Goal: Task Accomplishment & Management: Complete application form

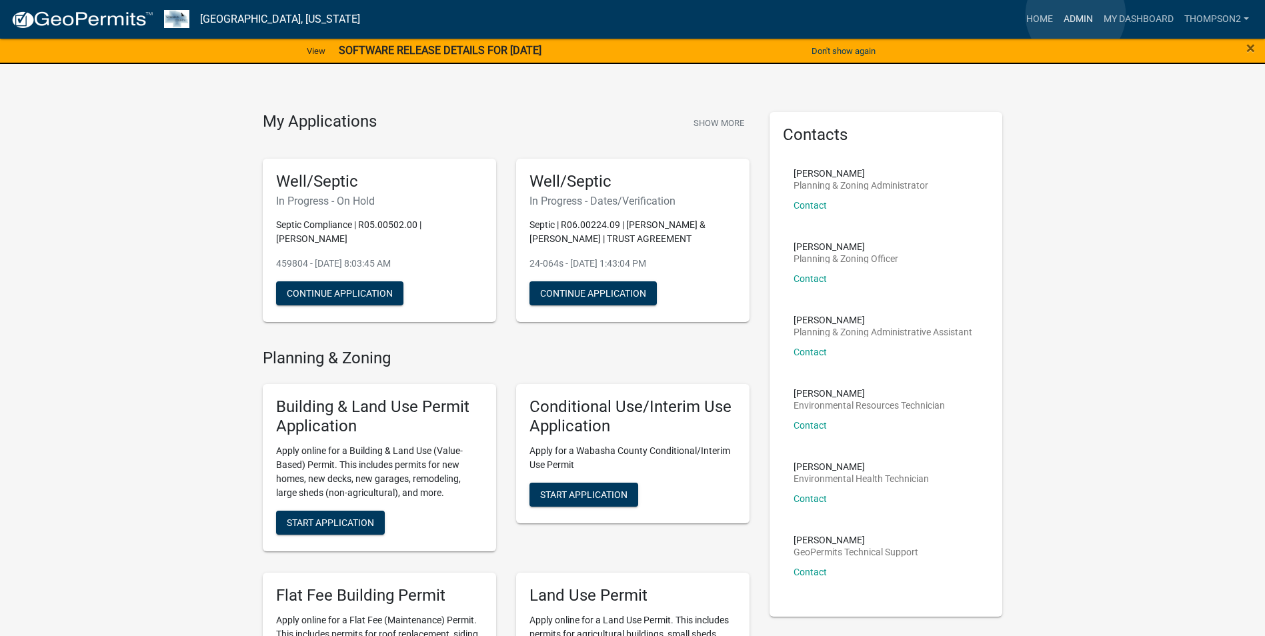
click at [1075, 15] on link "Admin" at bounding box center [1078, 19] width 40 height 25
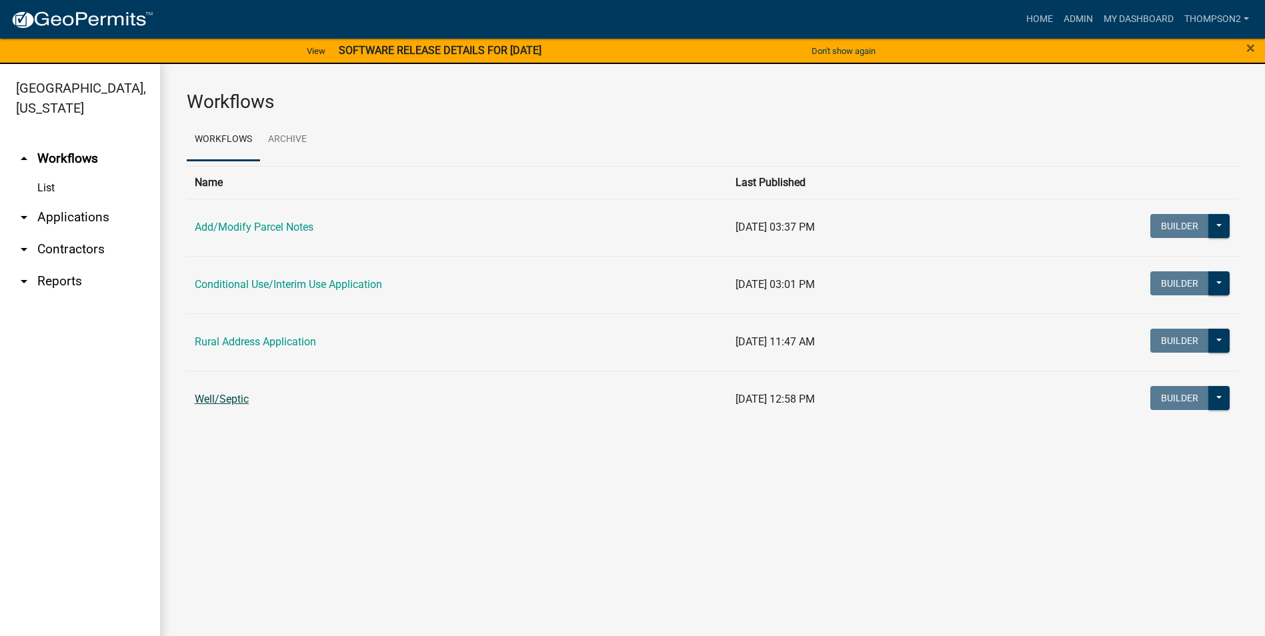
click at [225, 397] on link "Well/Septic" at bounding box center [222, 399] width 54 height 13
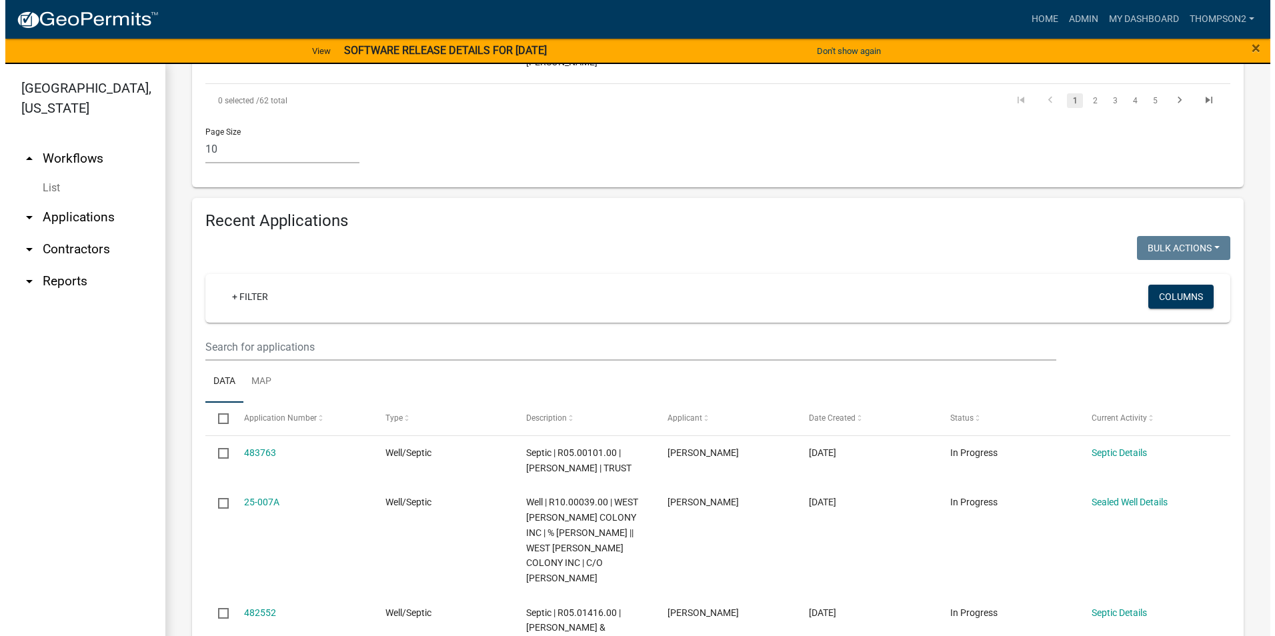
scroll to position [1267, 0]
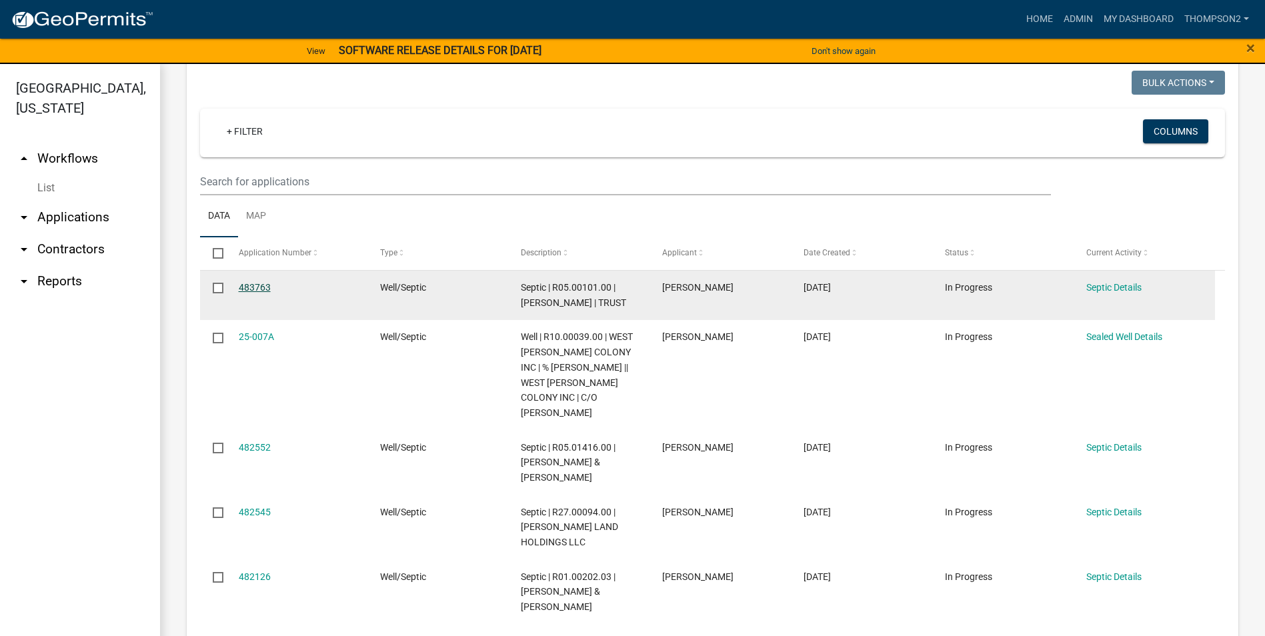
click at [255, 287] on link "483763" at bounding box center [255, 287] width 32 height 11
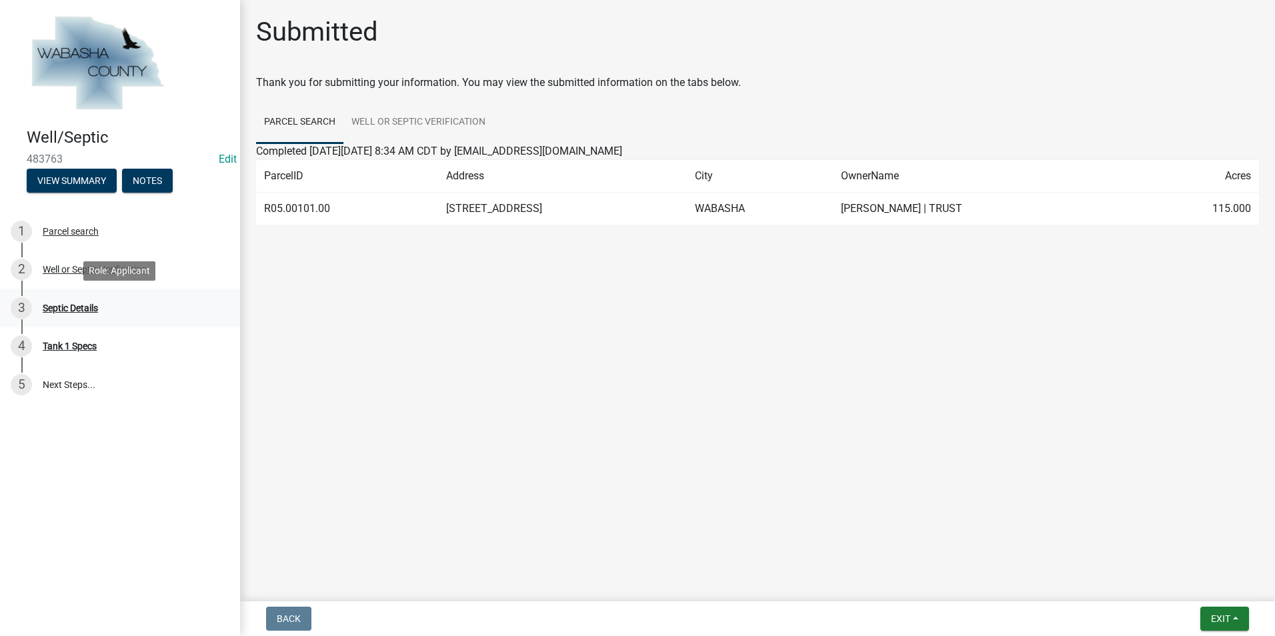
click at [85, 308] on div "Septic Details" at bounding box center [70, 307] width 55 height 9
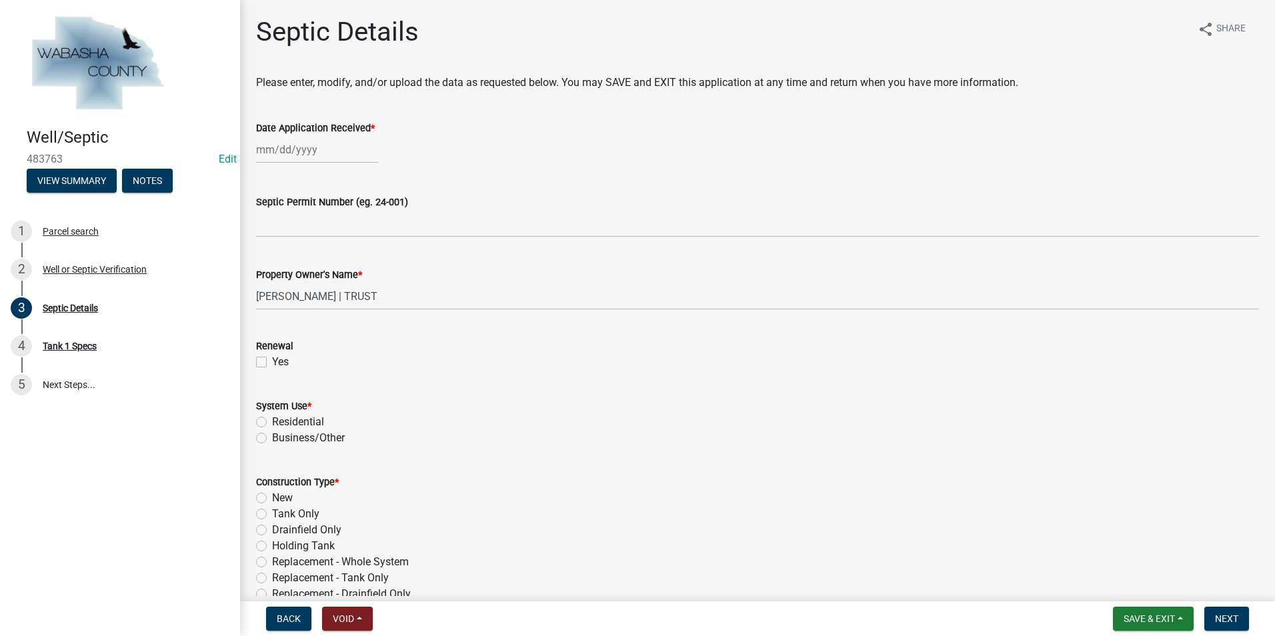
click at [262, 147] on div at bounding box center [317, 149] width 122 height 27
select select "9"
select select "2025"
click at [269, 286] on div "22" at bounding box center [269, 284] width 21 height 21
type input "[DATE]"
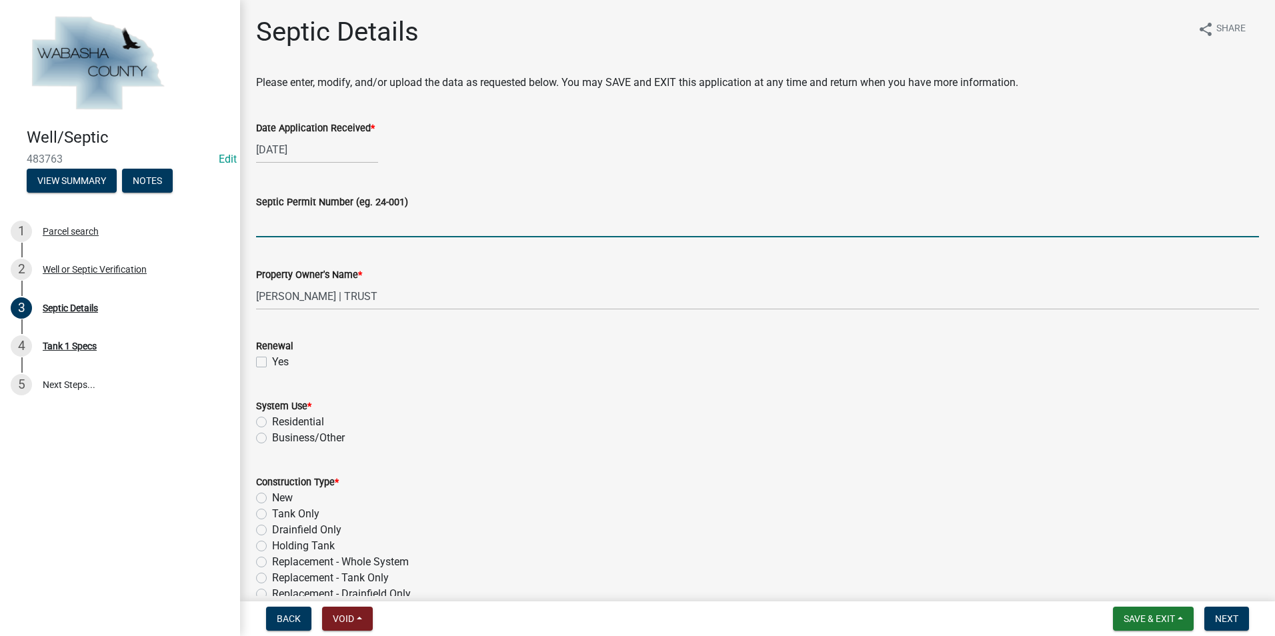
click at [261, 224] on input "Septic Permit Number (eg. 24-001)" at bounding box center [757, 223] width 1003 height 27
type input "25-045s"
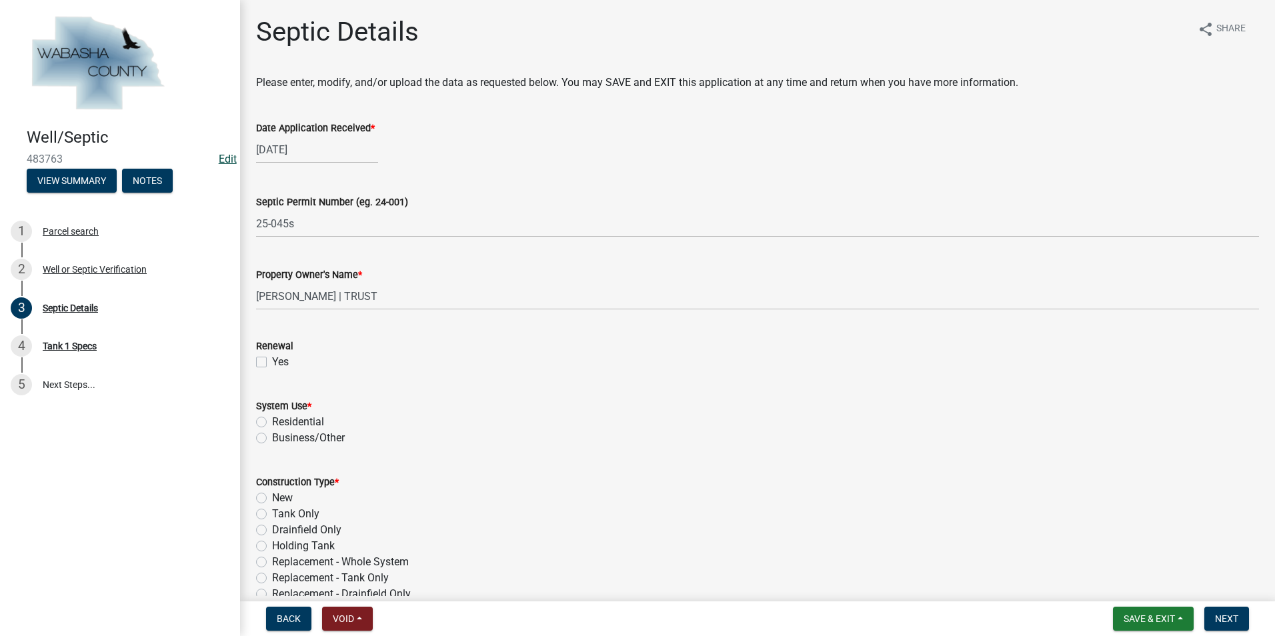
click at [223, 161] on link "Edit" at bounding box center [228, 159] width 18 height 13
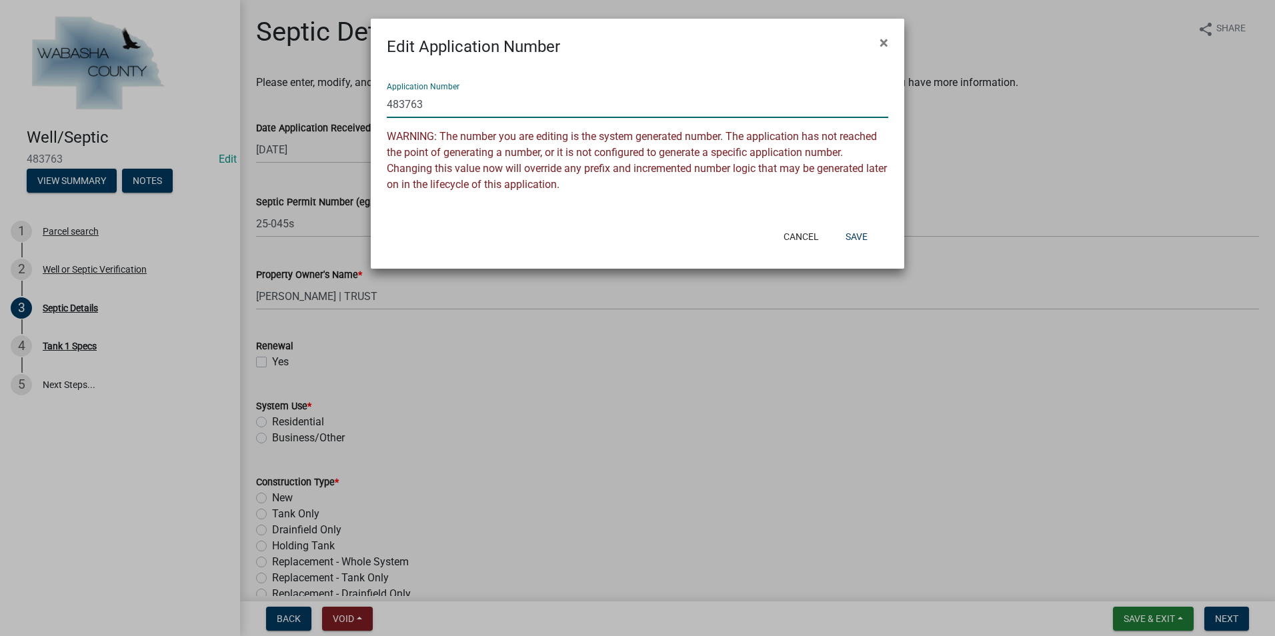
drag, startPoint x: 422, startPoint y: 107, endPoint x: 403, endPoint y: 106, distance: 19.3
click at [403, 106] on input "483763" at bounding box center [637, 104] width 501 height 27
drag, startPoint x: 427, startPoint y: 106, endPoint x: 385, endPoint y: 101, distance: 42.3
click at [385, 101] on div "Application Number 483763 WARNING: The number you are editing is the system gen…" at bounding box center [637, 139] width 533 height 161
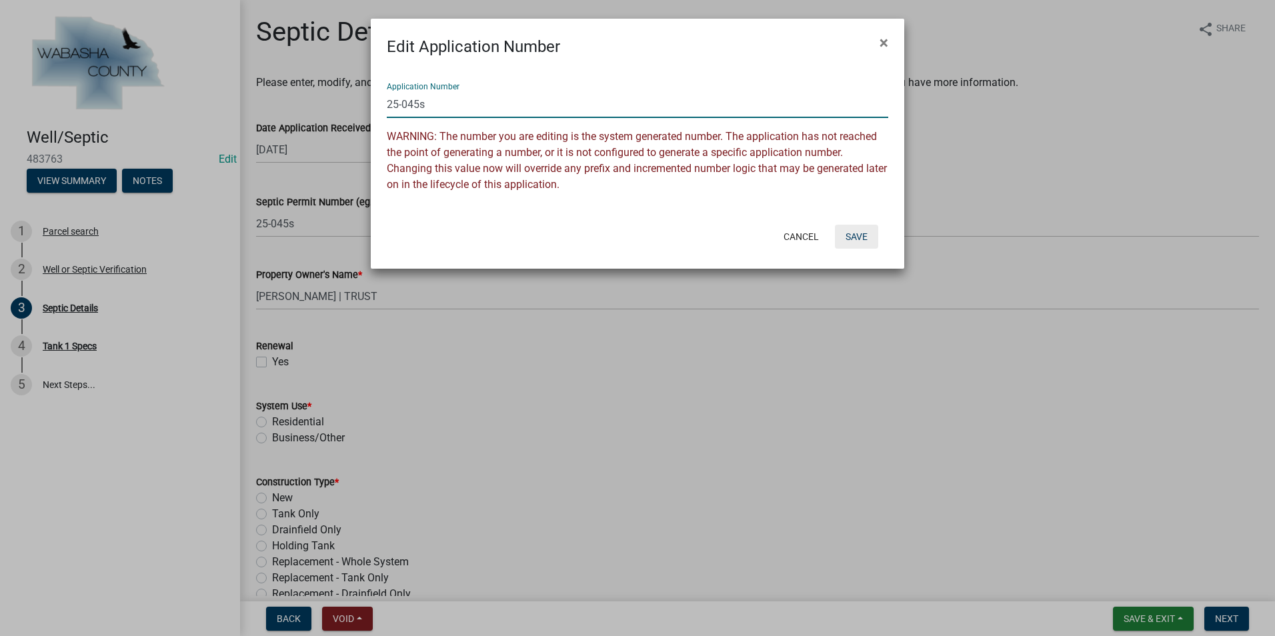
type input "25-045s"
click at [858, 238] on button "Save" at bounding box center [856, 237] width 43 height 24
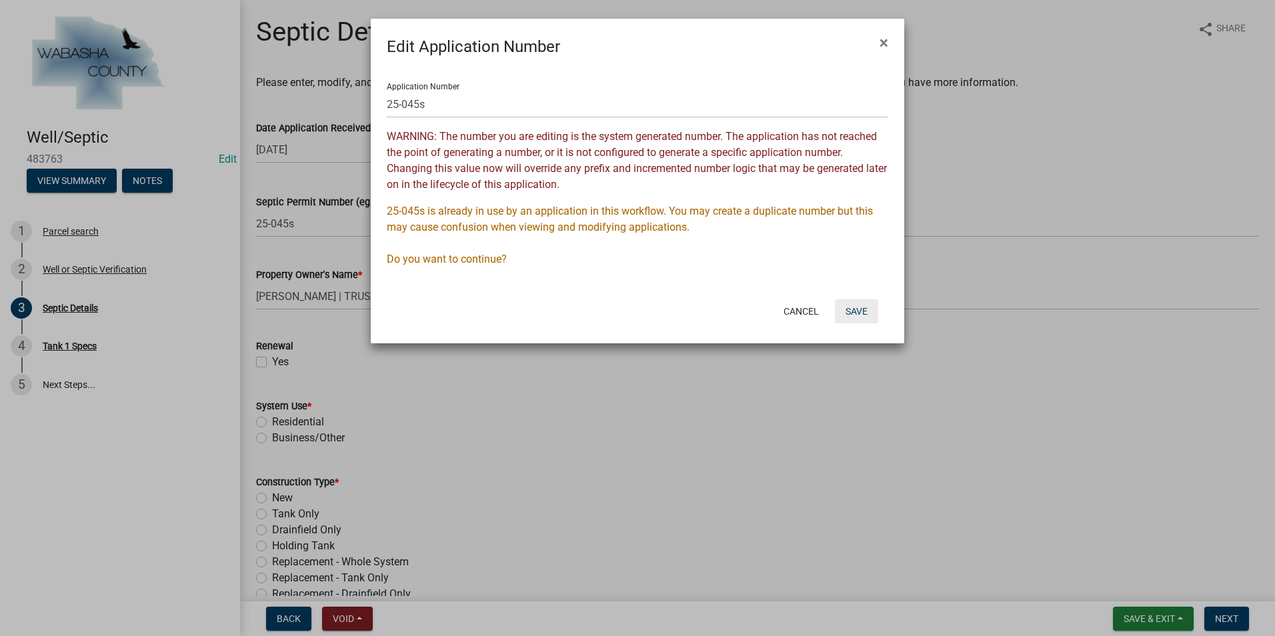
click at [851, 313] on button "Save" at bounding box center [856, 311] width 43 height 24
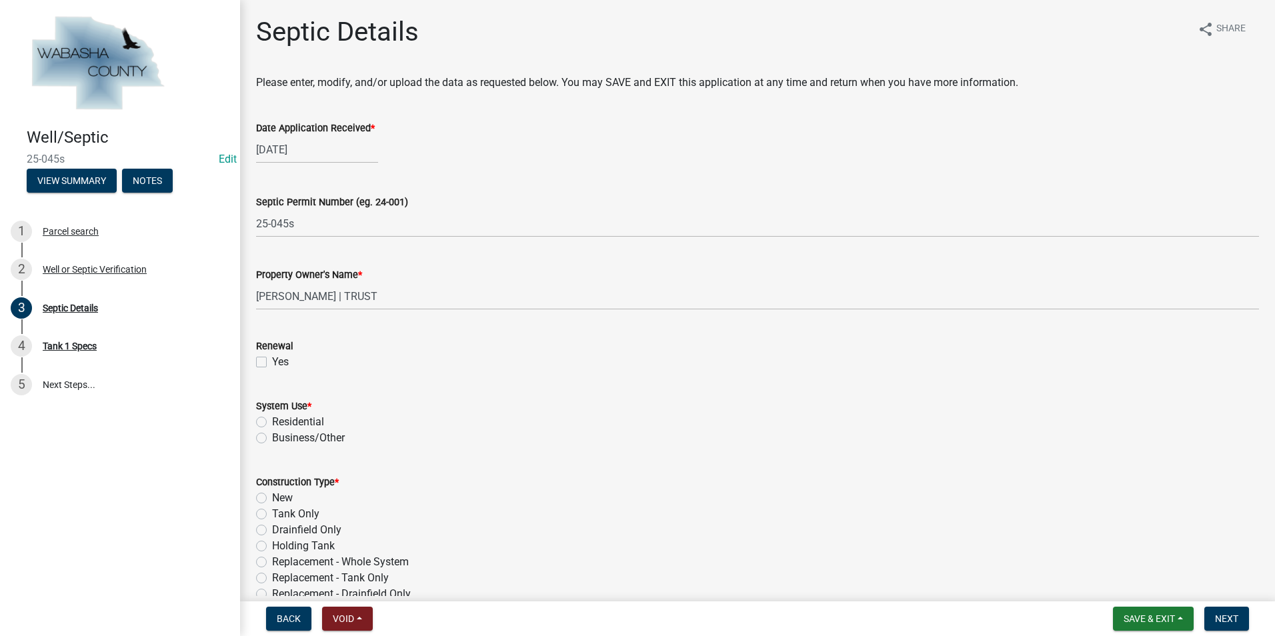
click at [272, 423] on label "Residential" at bounding box center [298, 422] width 52 height 16
click at [272, 423] on input "Residential" at bounding box center [276, 418] width 9 height 9
radio input "true"
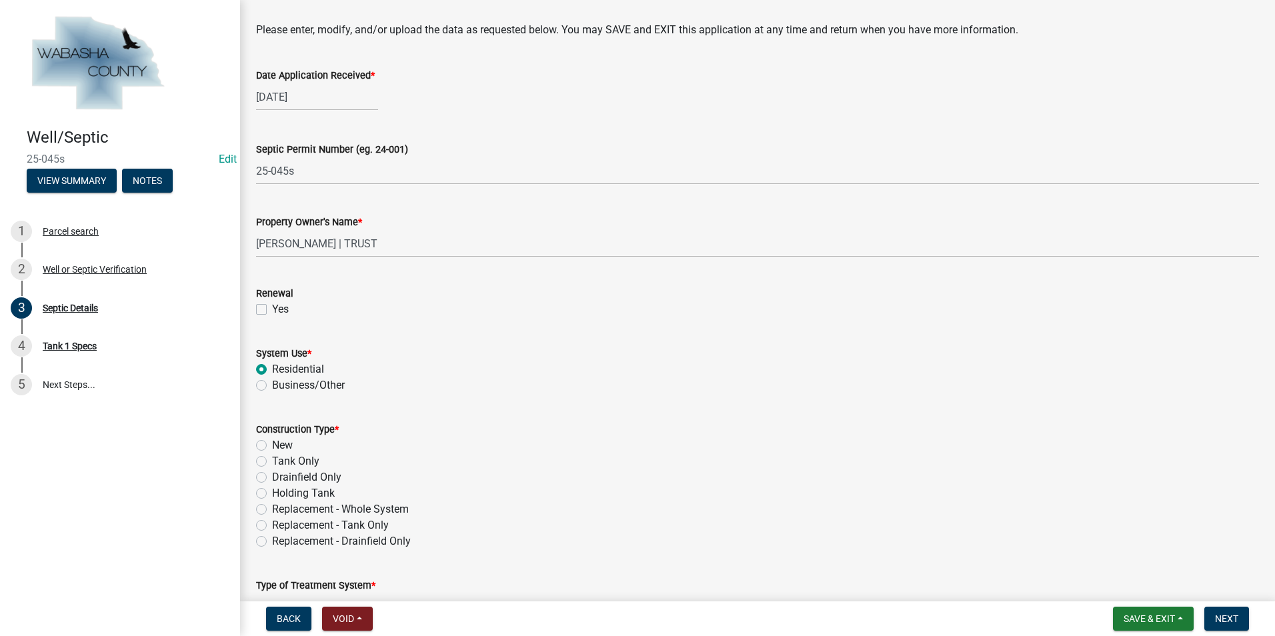
scroll to position [133, 0]
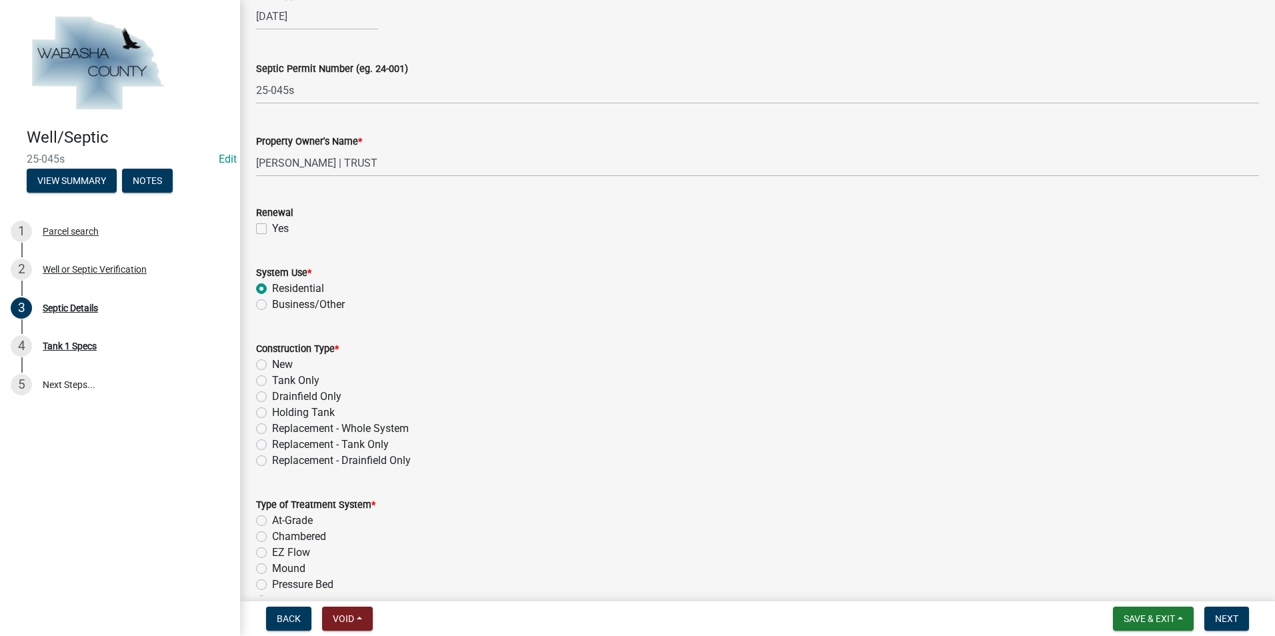
click at [272, 427] on label "Replacement - Whole System" at bounding box center [340, 429] width 137 height 16
click at [272, 427] on input "Replacement - Whole System" at bounding box center [276, 425] width 9 height 9
radio input "true"
click at [272, 535] on label "Chambered" at bounding box center [299, 537] width 54 height 16
click at [272, 535] on input "Chambered" at bounding box center [276, 533] width 9 height 9
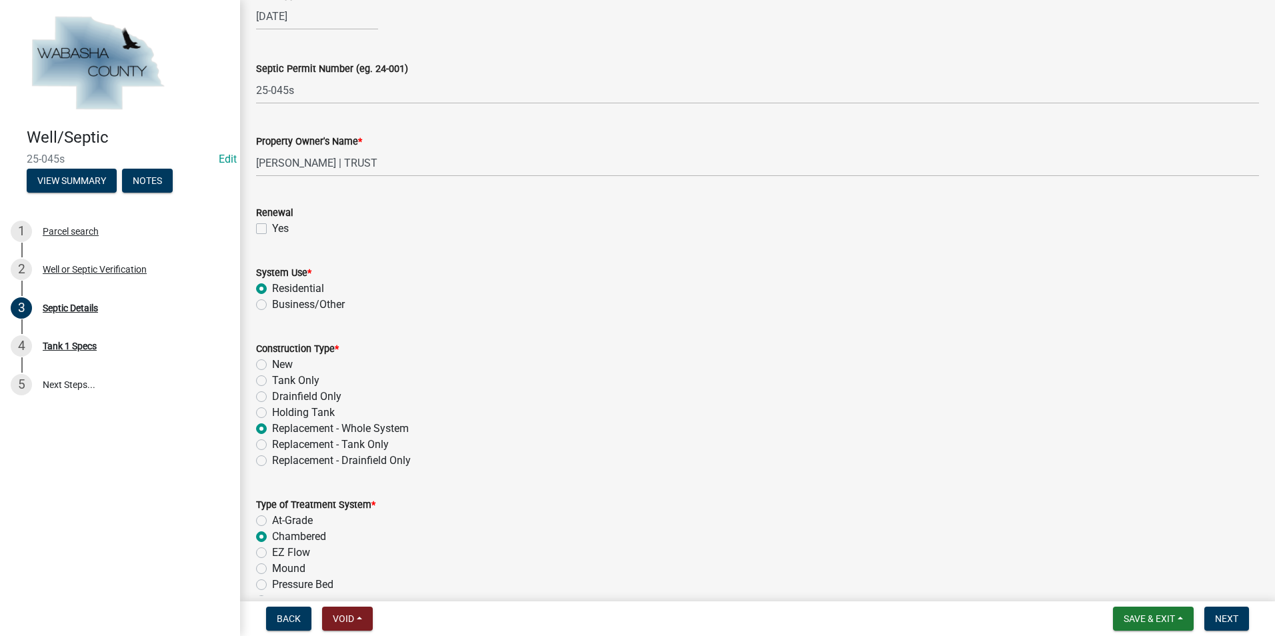
radio input "true"
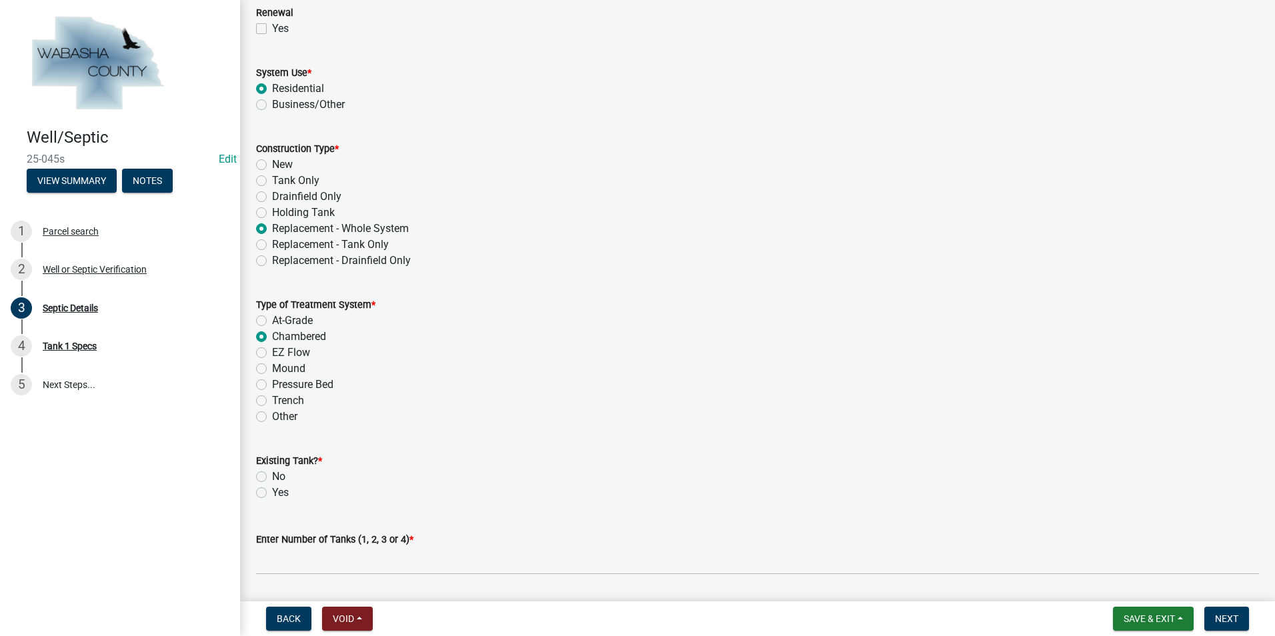
click at [272, 477] on label "No" at bounding box center [278, 477] width 13 height 16
click at [272, 477] on input "No" at bounding box center [276, 473] width 9 height 9
radio input "true"
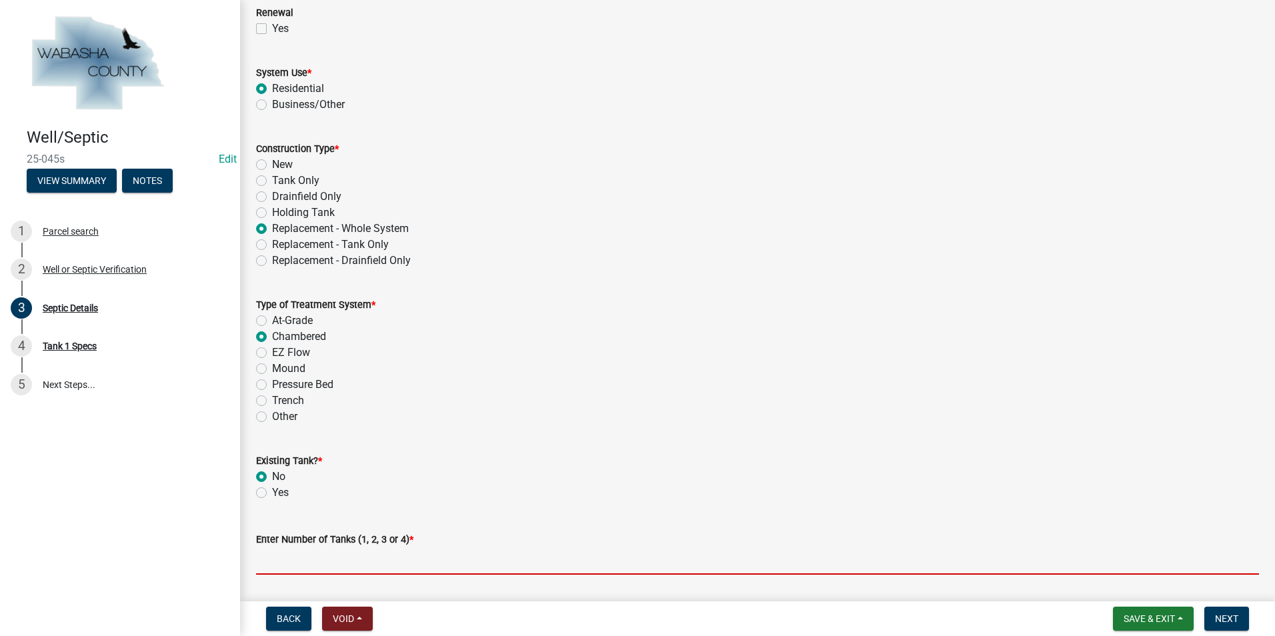
click at [265, 554] on input "text" at bounding box center [757, 560] width 1003 height 27
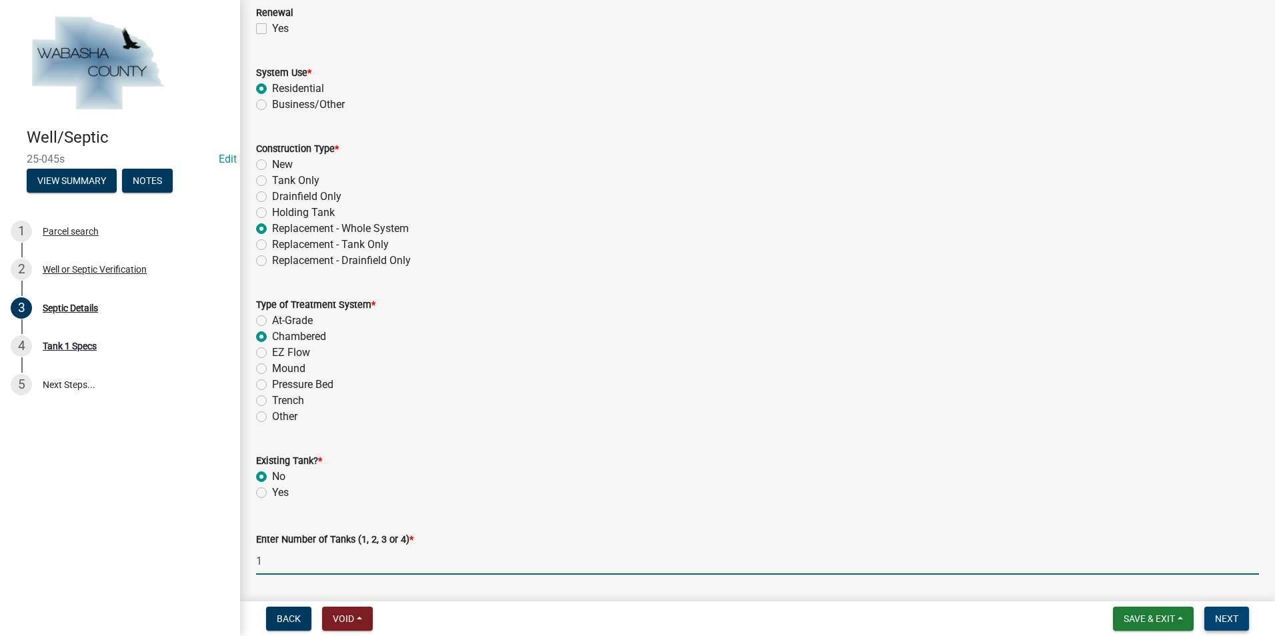
type input "1"
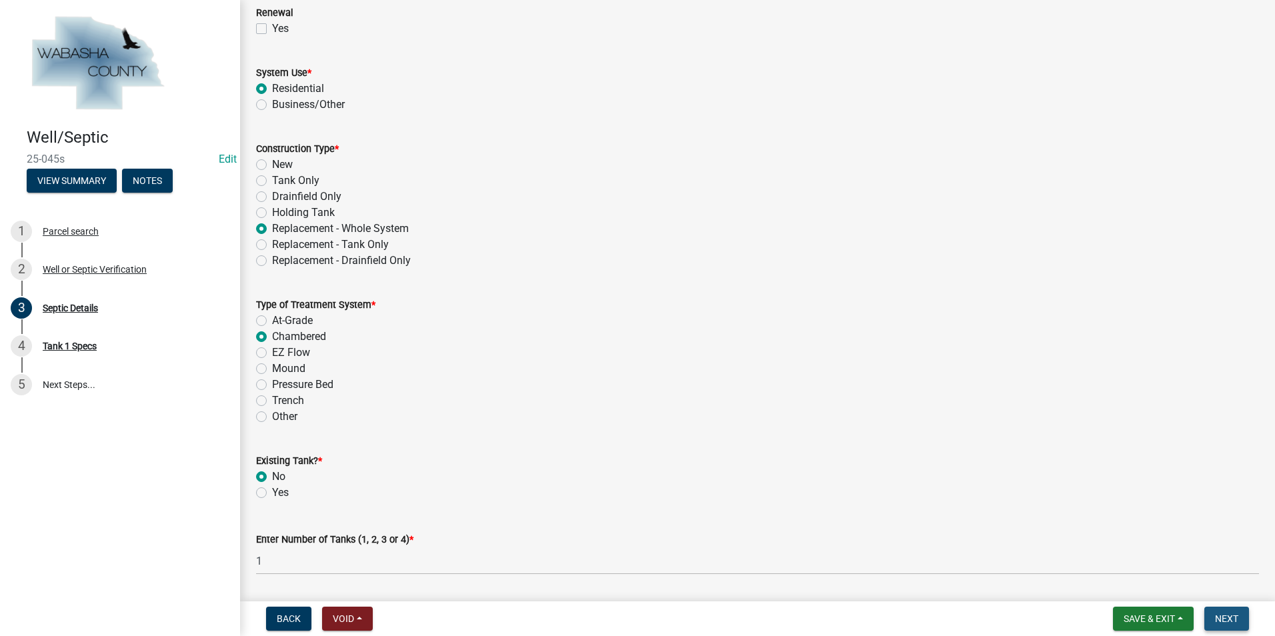
click at [1234, 622] on span "Next" at bounding box center [1226, 618] width 23 height 11
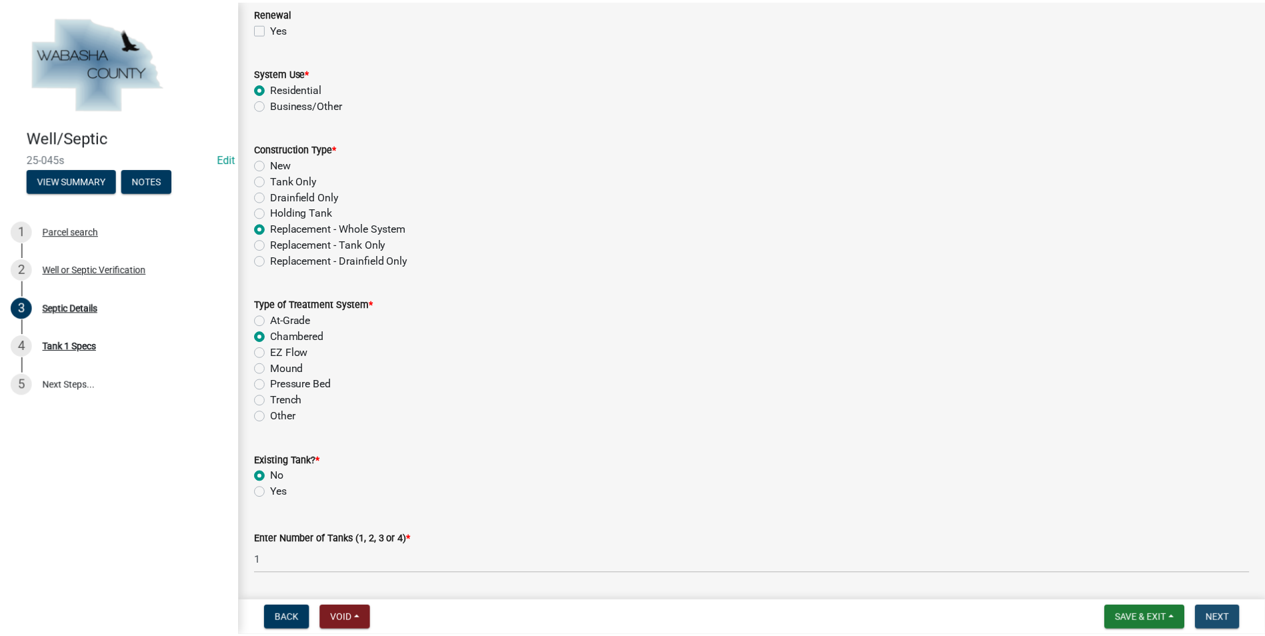
scroll to position [0, 0]
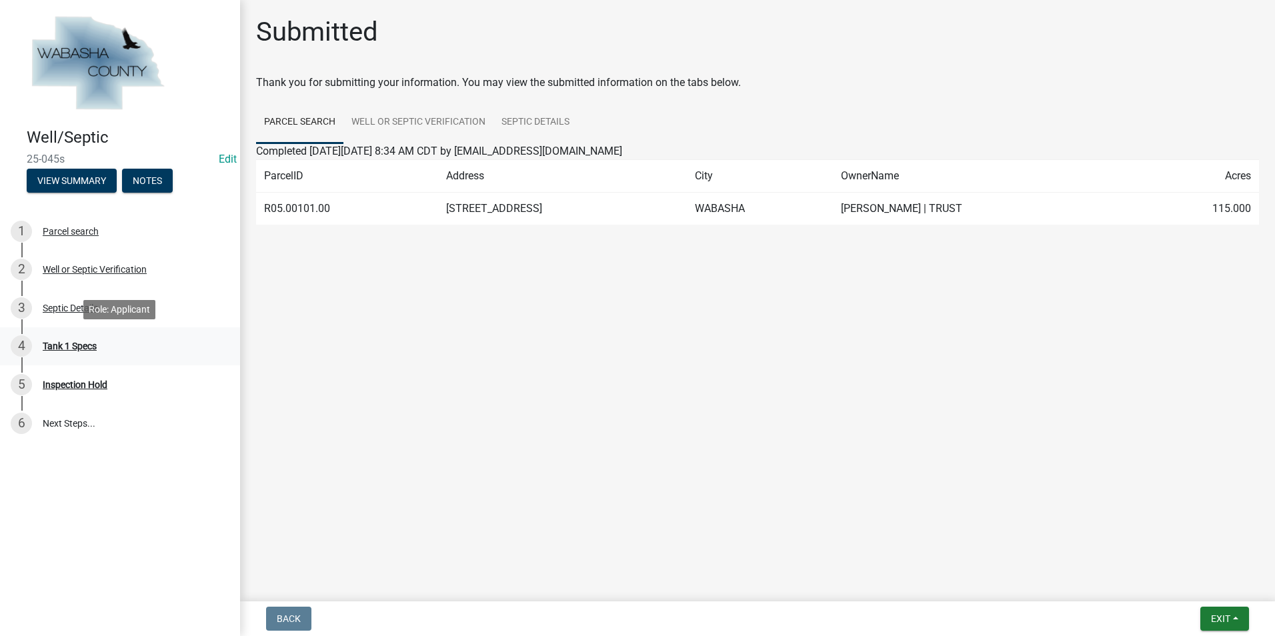
click at [83, 342] on div "Tank 1 Specs" at bounding box center [70, 345] width 54 height 9
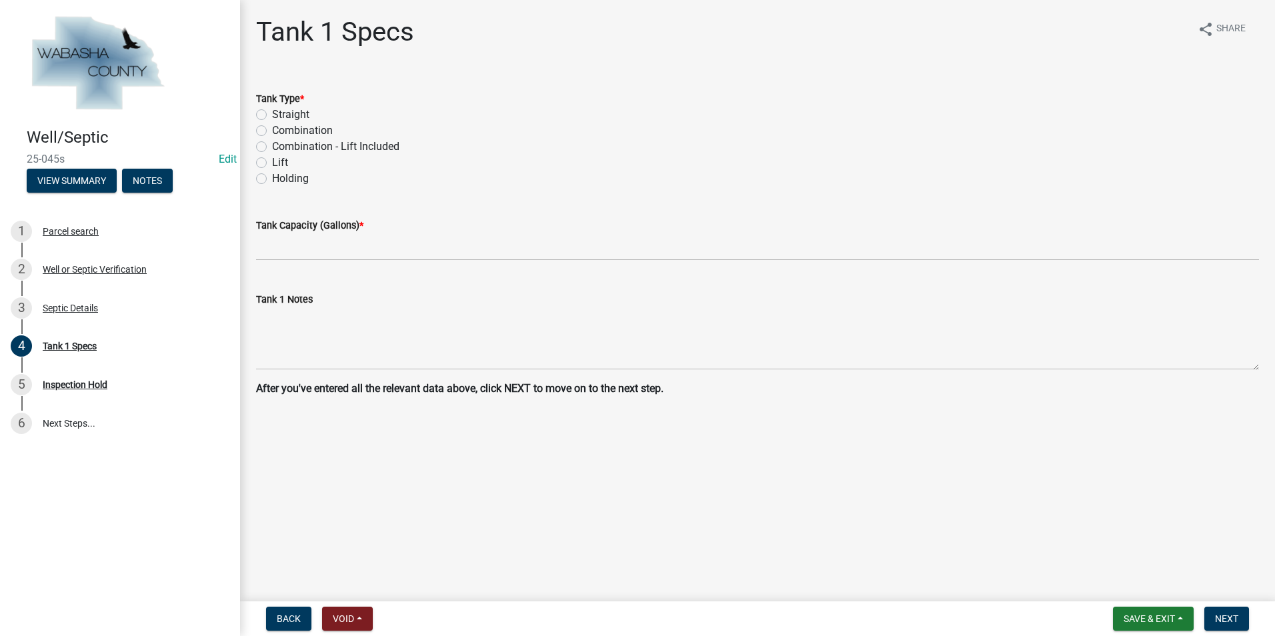
click at [272, 146] on label "Combination - Lift Included" at bounding box center [335, 147] width 127 height 16
click at [272, 146] on input "Combination - Lift Included" at bounding box center [276, 143] width 9 height 9
radio input "true"
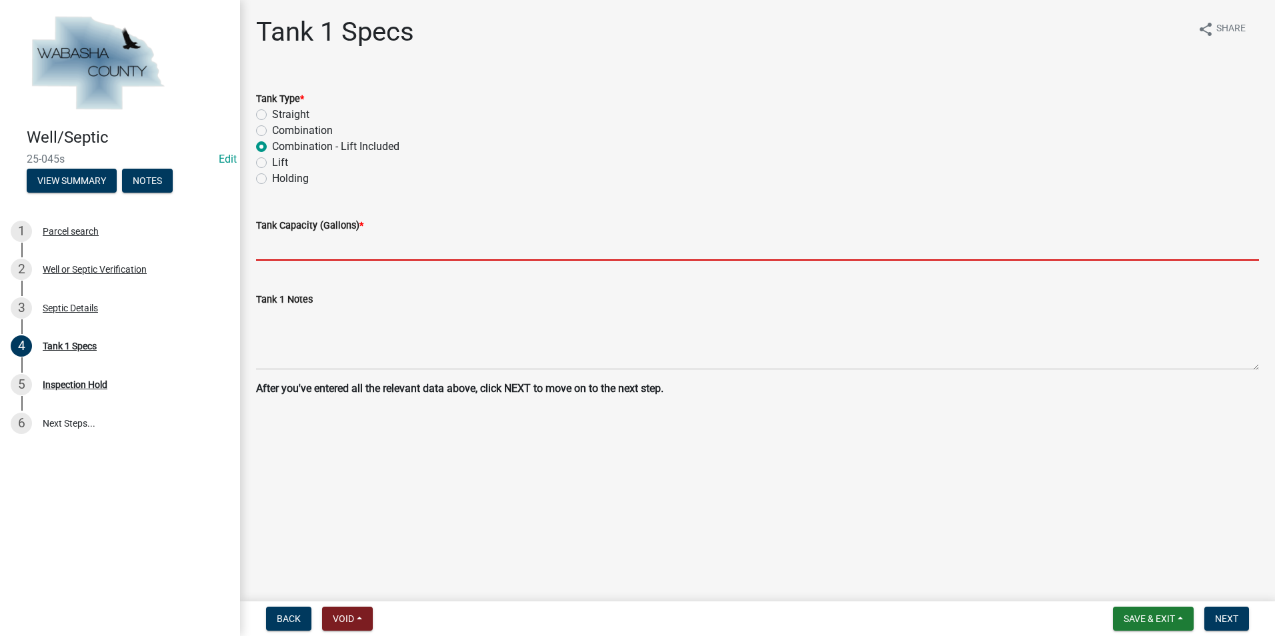
click at [266, 248] on input "text" at bounding box center [757, 246] width 1003 height 27
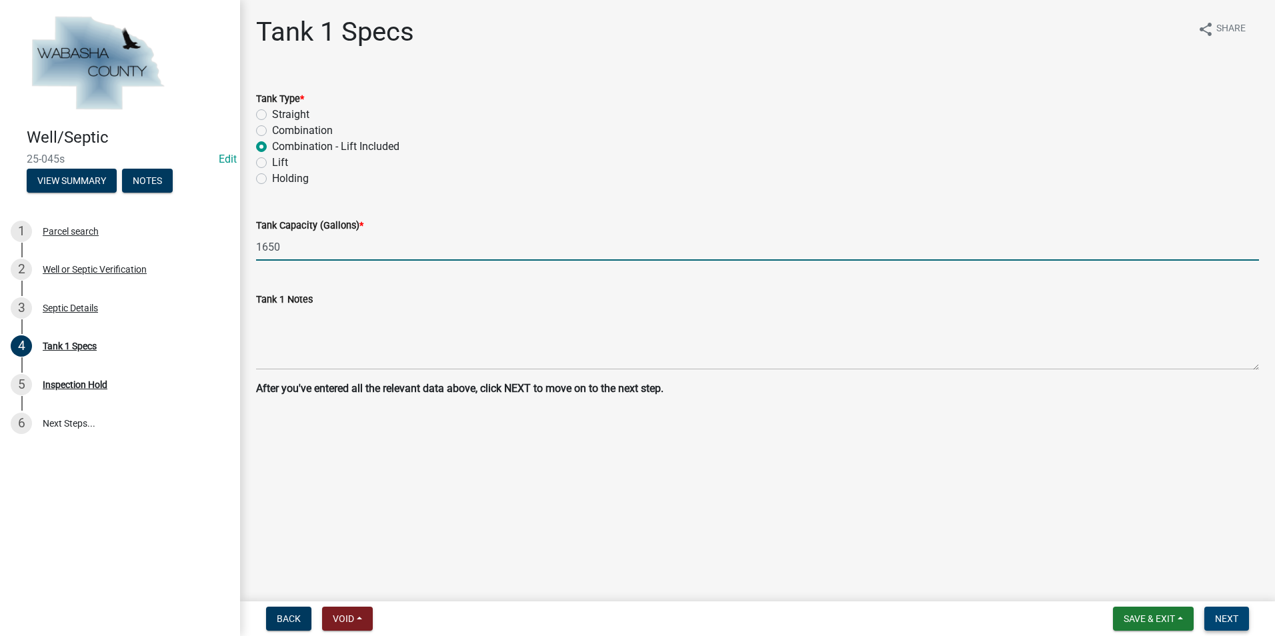
type input "1650"
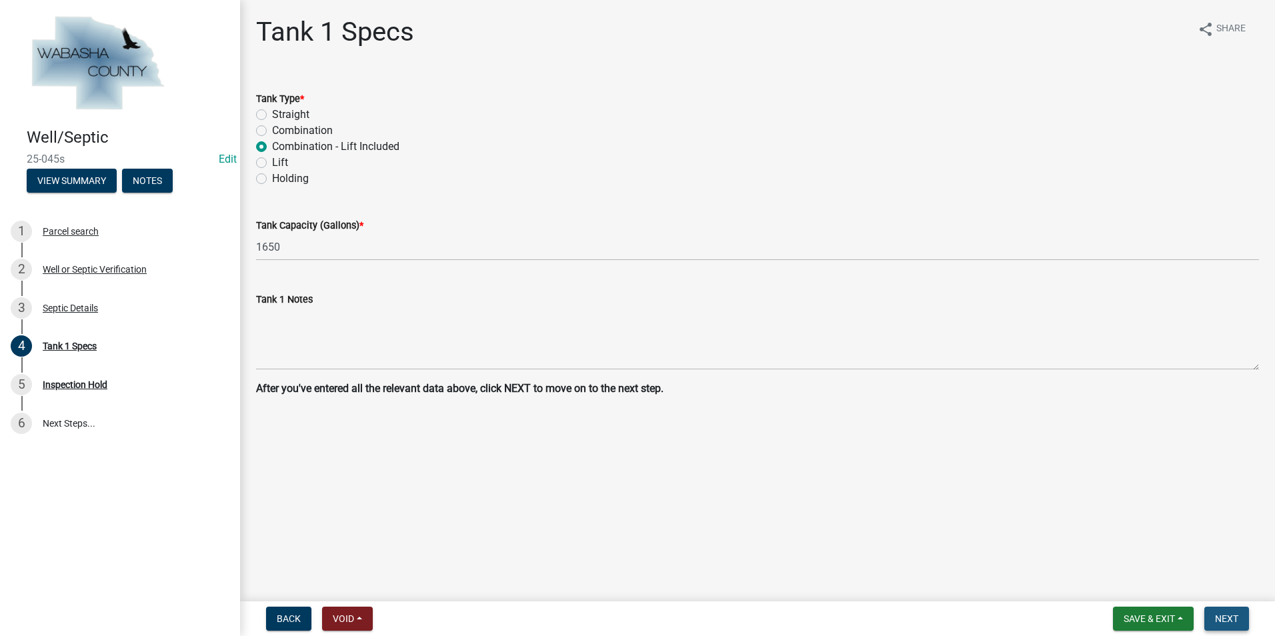
click at [1232, 608] on button "Next" at bounding box center [1226, 619] width 45 height 24
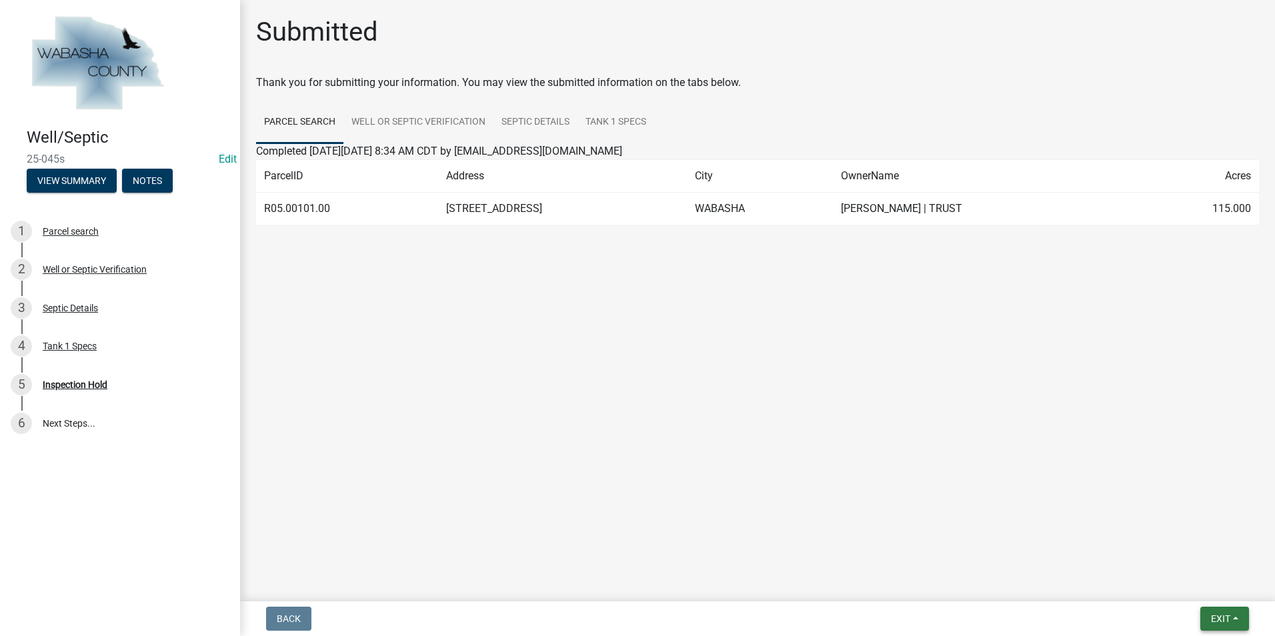
click at [1242, 623] on button "Exit" at bounding box center [1224, 619] width 49 height 24
click at [1207, 591] on button "Save & Exit" at bounding box center [1195, 584] width 107 height 32
